Goal: Complete application form: Complete application form

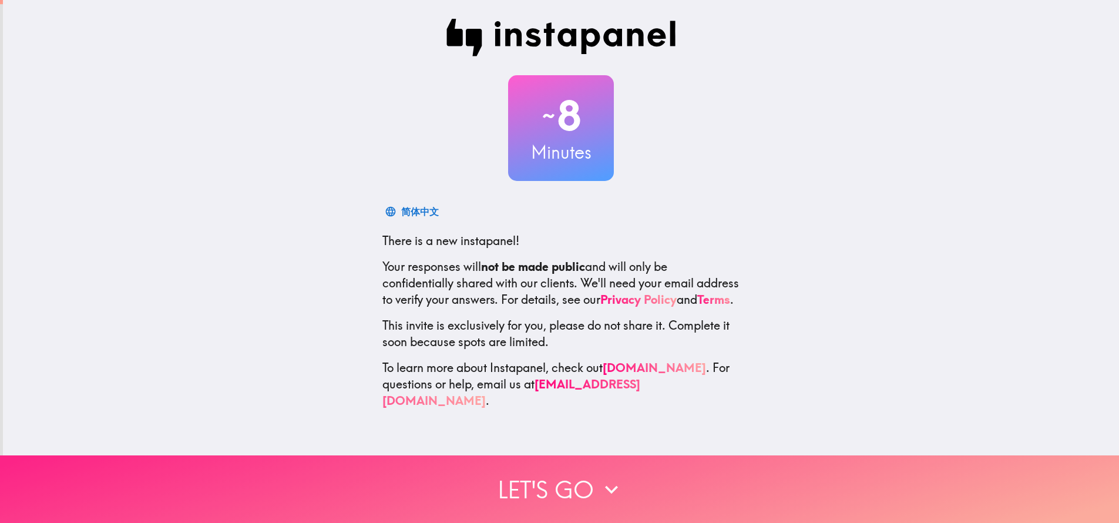
click at [549, 479] on button "Let's go" at bounding box center [559, 489] width 1119 height 68
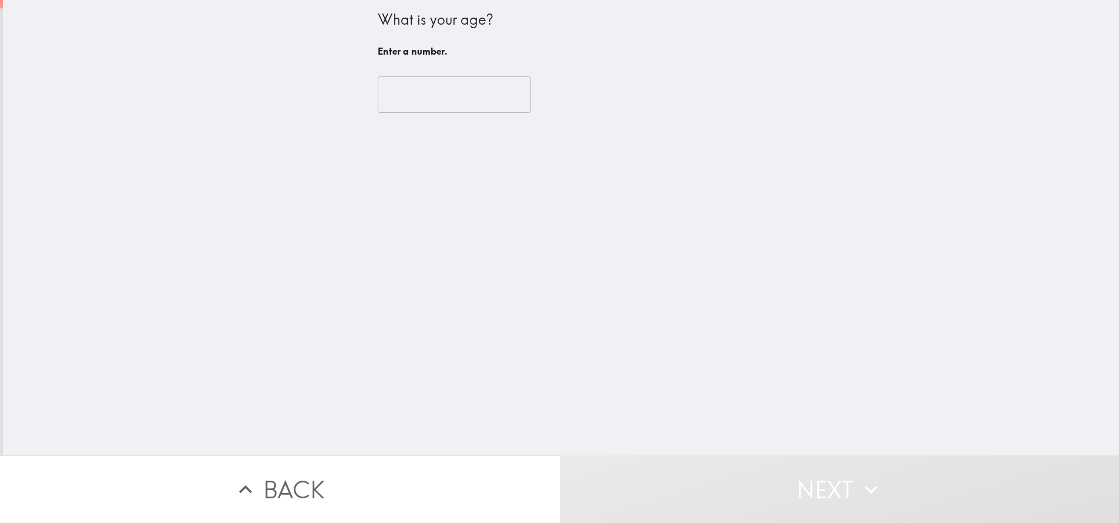
click at [452, 91] on input "number" at bounding box center [454, 94] width 153 height 36
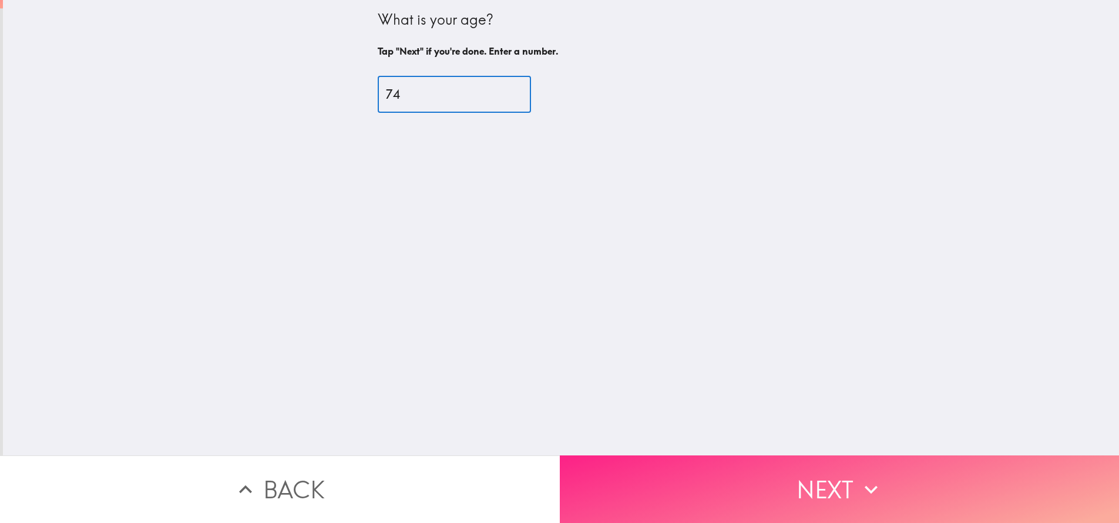
type input "74"
click at [851, 473] on button "Next" at bounding box center [840, 489] width 560 height 68
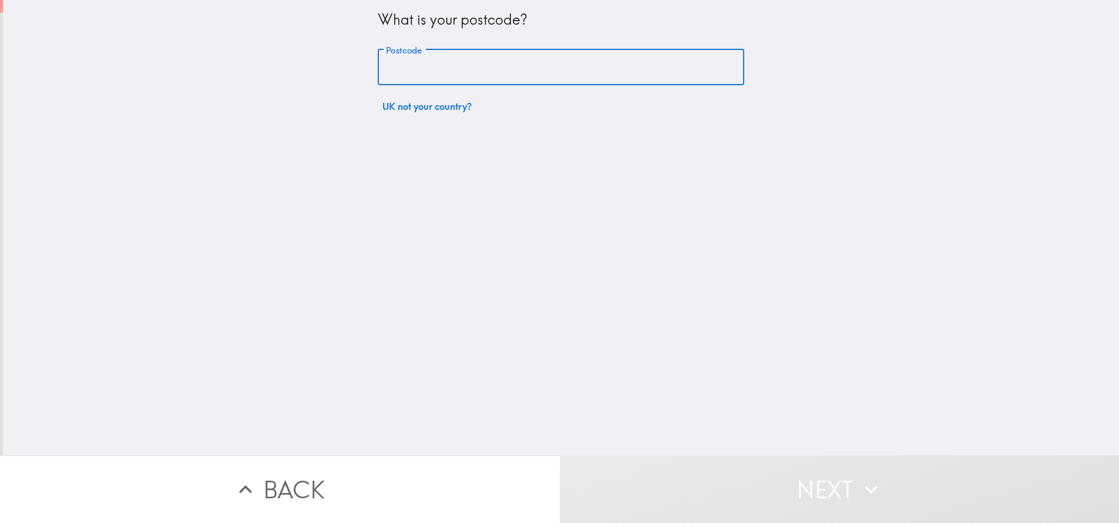
click at [474, 63] on input "Postcode" at bounding box center [561, 67] width 367 height 36
type input "EH26 9BF"
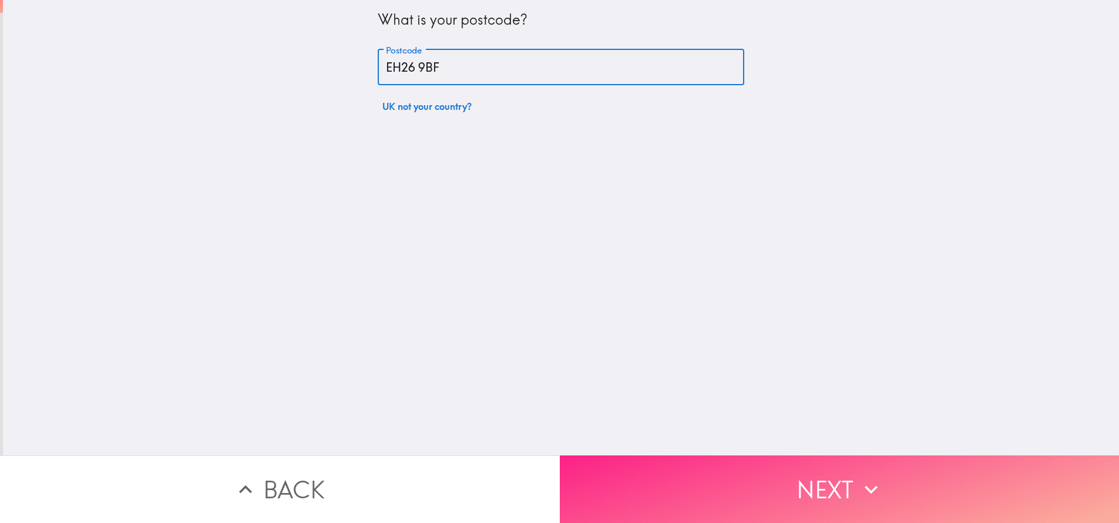
click at [803, 489] on button "Next" at bounding box center [840, 489] width 560 height 68
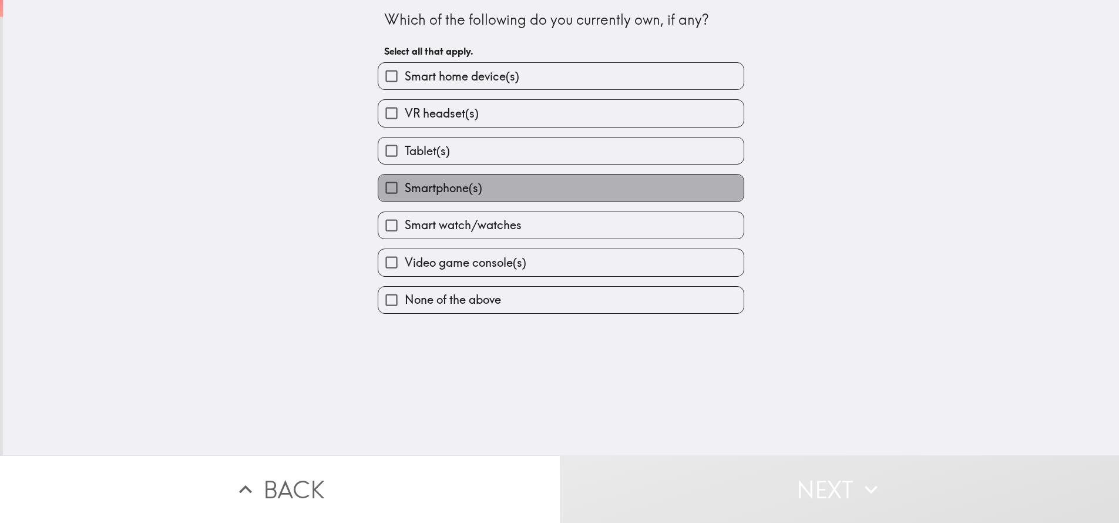
drag, startPoint x: 680, startPoint y: 441, endPoint x: 468, endPoint y: 190, distance: 328.5
click at [468, 190] on span "Smartphone(s)" at bounding box center [444, 188] width 78 height 16
click at [405, 190] on input "Smartphone(s)" at bounding box center [391, 187] width 26 height 26
checkbox input "true"
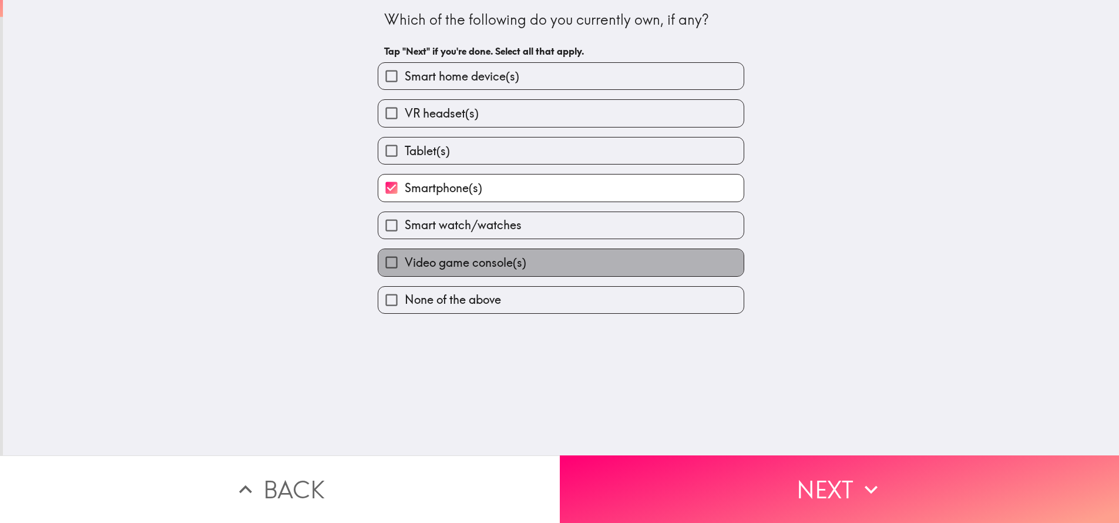
click at [505, 264] on span "Video game console(s)" at bounding box center [466, 262] width 122 height 16
click at [405, 264] on input "Video game console(s)" at bounding box center [391, 262] width 26 height 26
checkbox input "true"
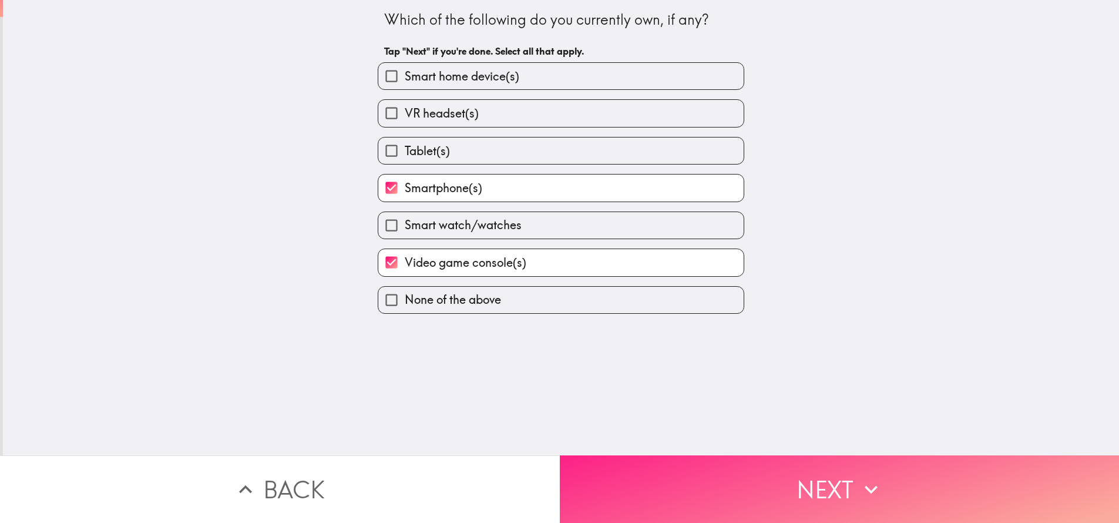
click at [683, 465] on button "Next" at bounding box center [840, 489] width 560 height 68
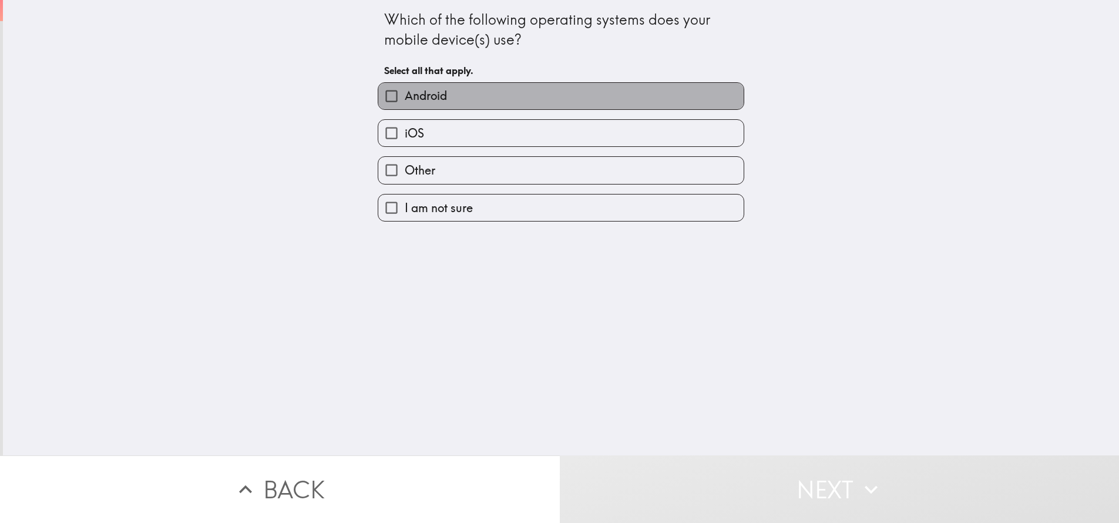
click at [438, 91] on span "Android" at bounding box center [426, 96] width 42 height 16
click at [405, 91] on input "Android" at bounding box center [391, 96] width 26 height 26
checkbox input "true"
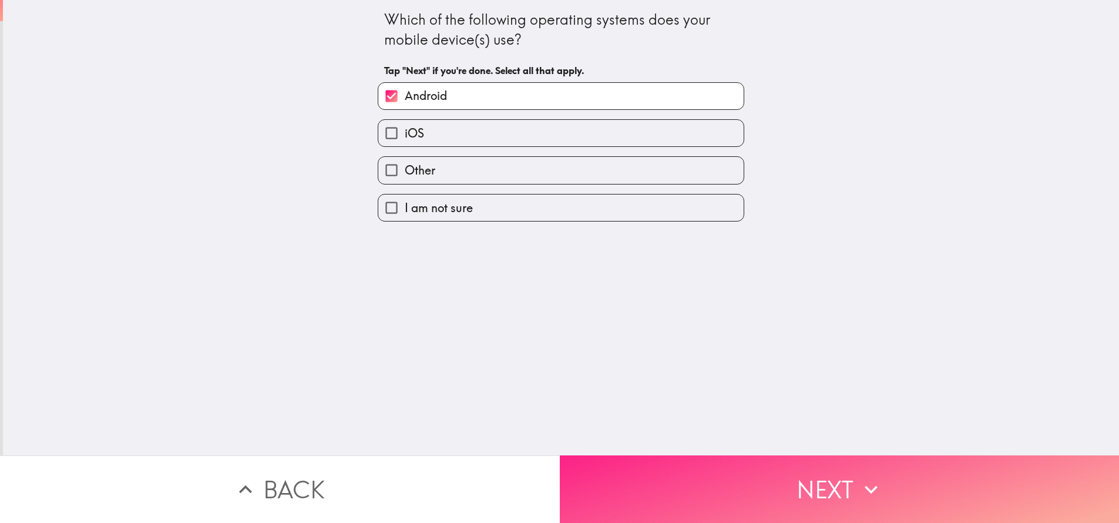
click at [694, 471] on button "Next" at bounding box center [840, 489] width 560 height 68
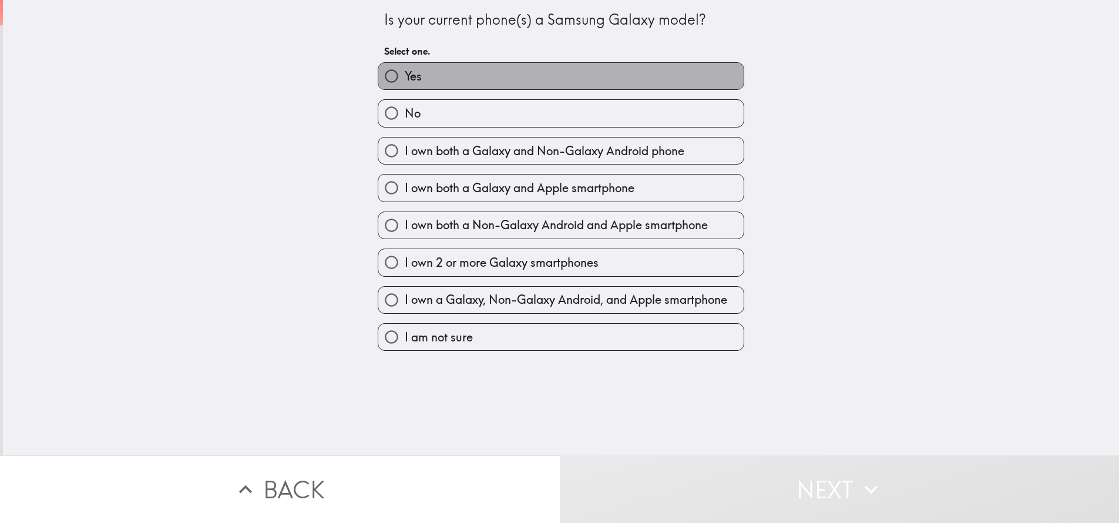
click at [585, 76] on label "Yes" at bounding box center [560, 76] width 365 height 26
click at [405, 76] on input "Yes" at bounding box center [391, 76] width 26 height 26
radio input "true"
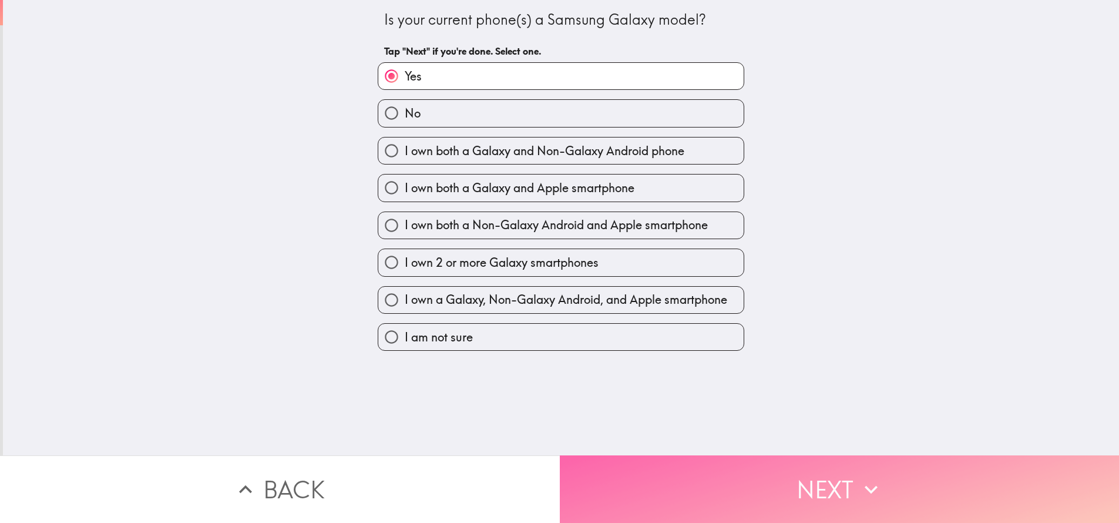
click at [688, 479] on button "Next" at bounding box center [840, 489] width 560 height 68
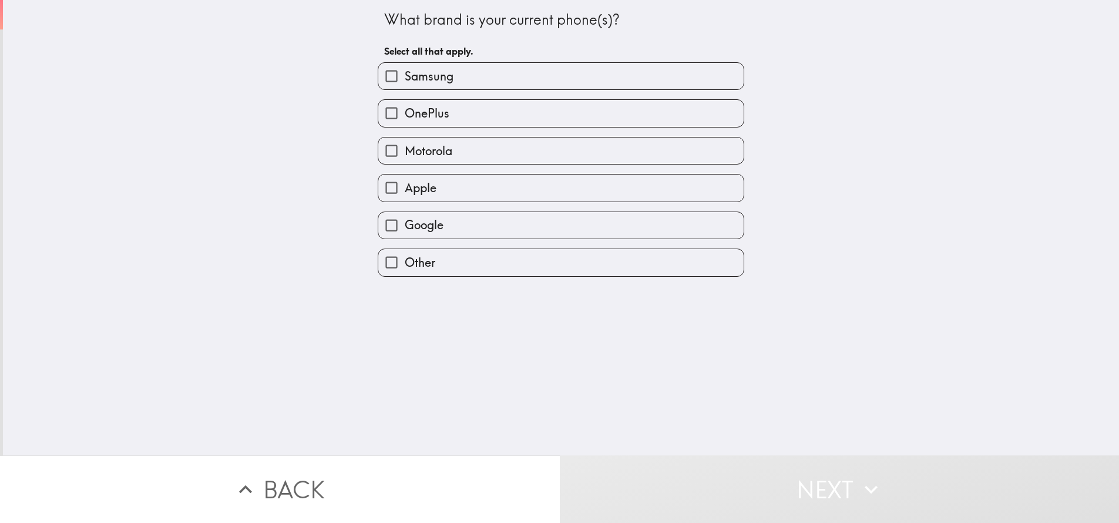
click at [431, 83] on span "Samsung" at bounding box center [429, 76] width 49 height 16
click at [405, 83] on input "Samsung" at bounding box center [391, 76] width 26 height 26
checkbox input "true"
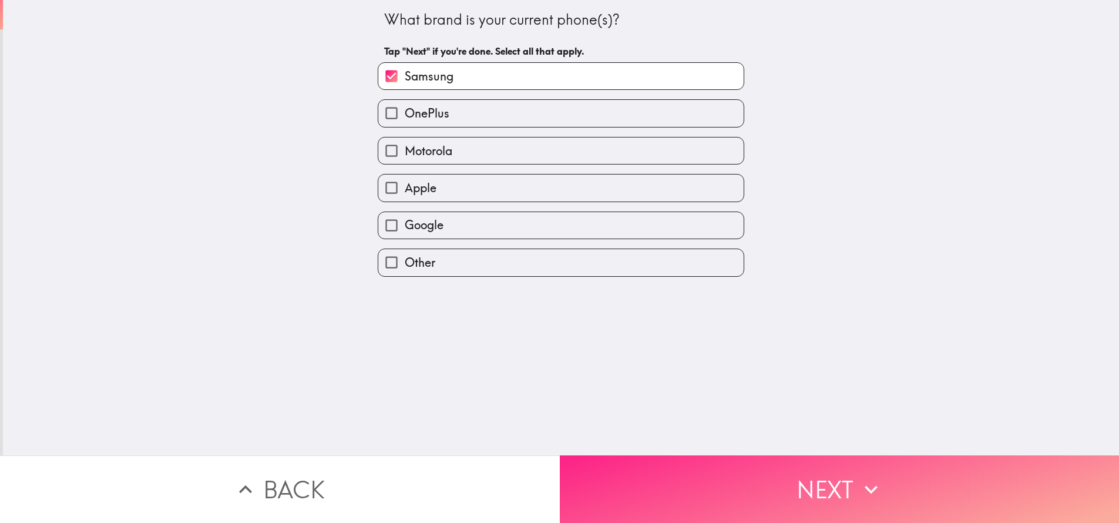
click at [638, 494] on button "Next" at bounding box center [840, 489] width 560 height 68
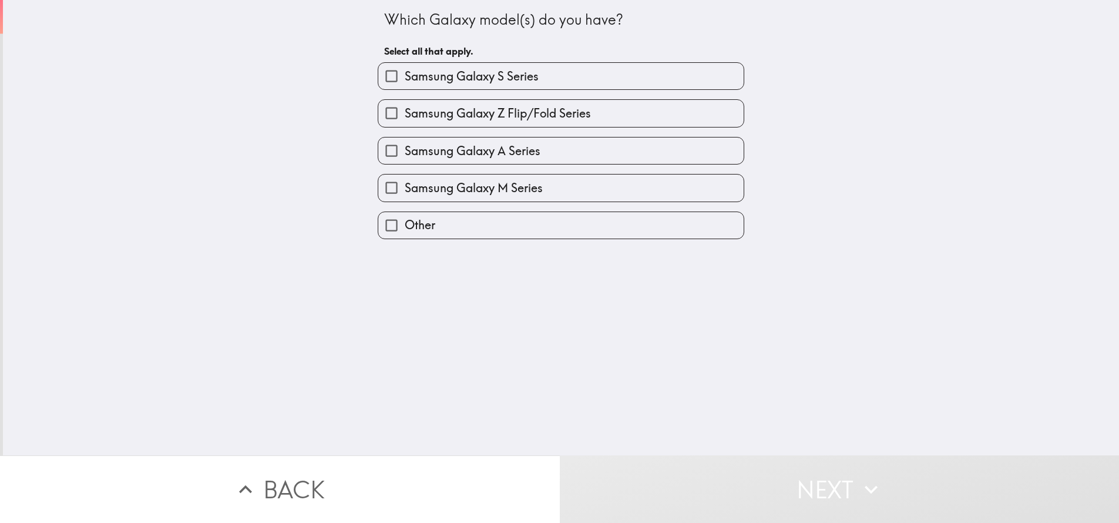
click at [452, 226] on label "Other" at bounding box center [560, 225] width 365 height 26
click at [405, 226] on input "Other" at bounding box center [391, 225] width 26 height 26
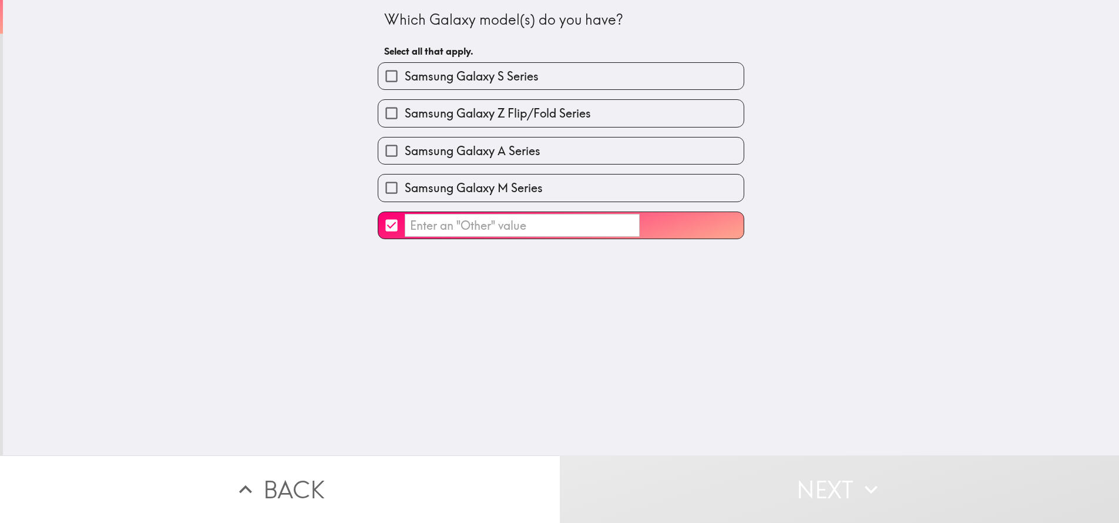
click at [378, 212] on input "​" at bounding box center [391, 225] width 26 height 26
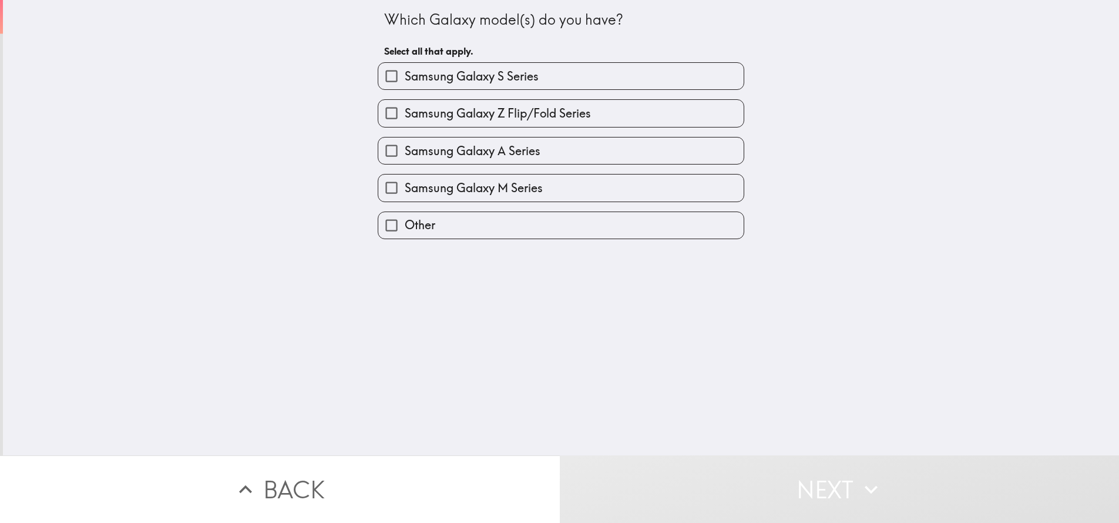
click at [466, 221] on label "Other" at bounding box center [560, 225] width 365 height 26
click at [405, 221] on input "Other" at bounding box center [391, 225] width 26 height 26
checkbox input "true"
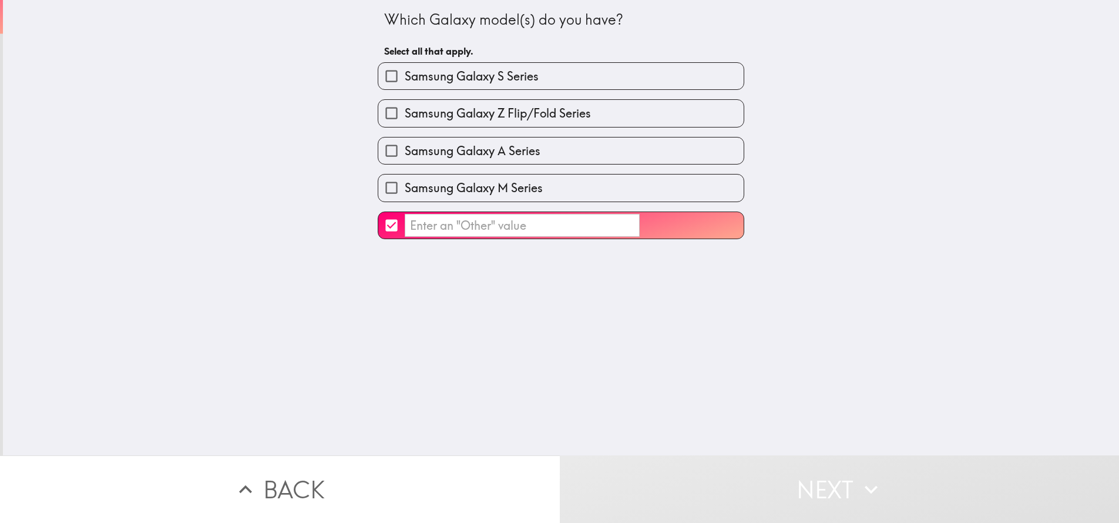
click at [503, 226] on input "​" at bounding box center [522, 225] width 235 height 23
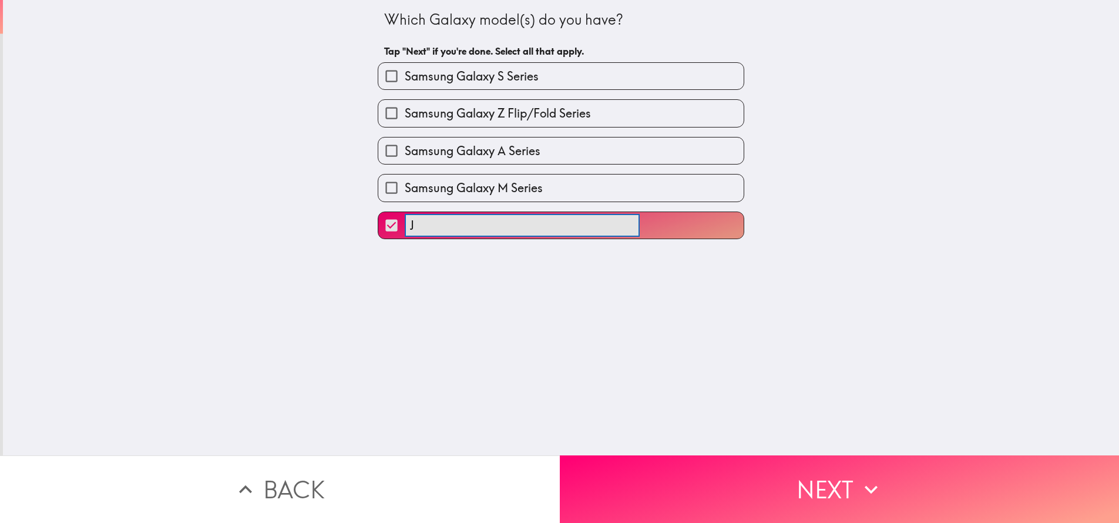
click at [378, 212] on button "J ​" at bounding box center [560, 225] width 365 height 26
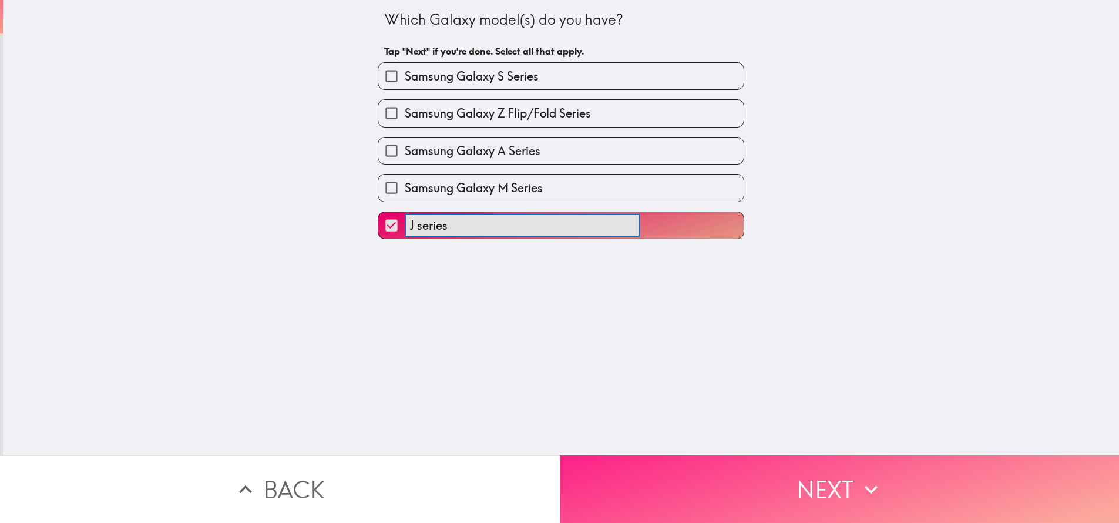
type input "J series"
click at [797, 484] on button "Next" at bounding box center [840, 489] width 560 height 68
